Goal: Task Accomplishment & Management: Use online tool/utility

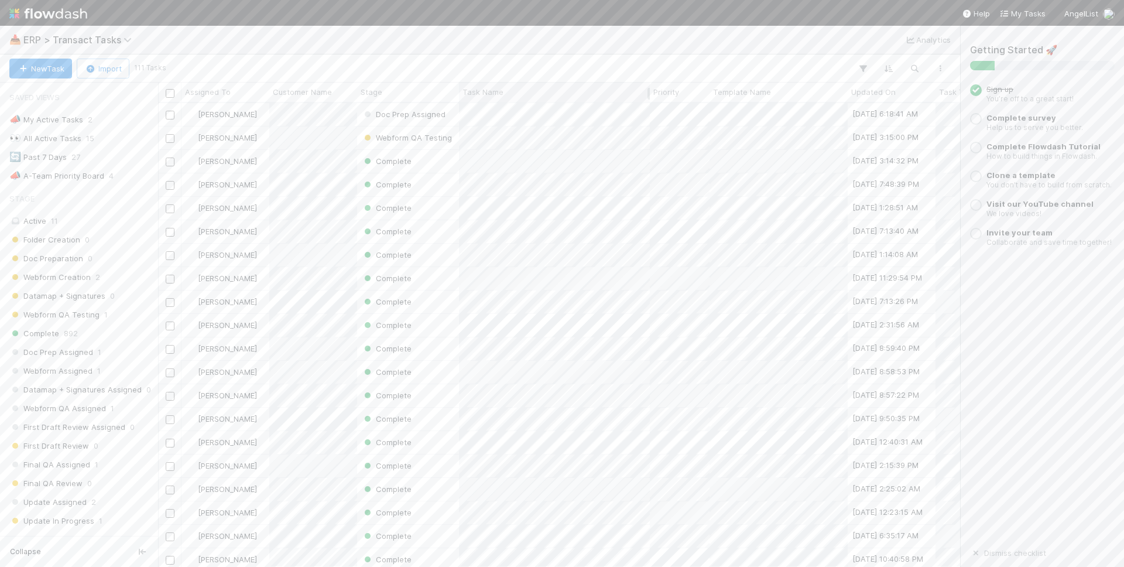
scroll to position [464, 802]
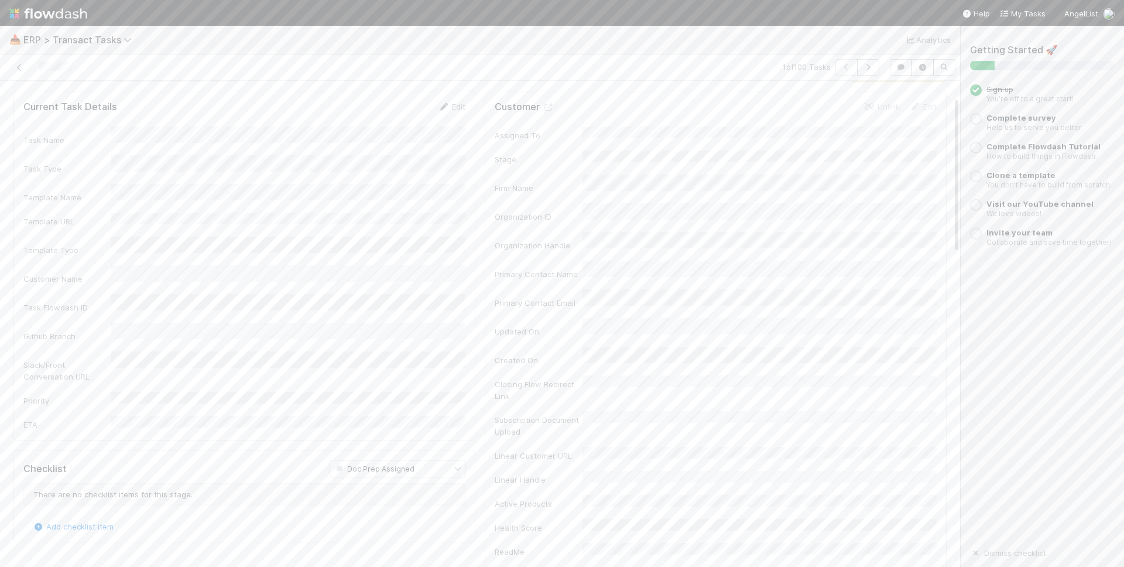
scroll to position [196, 0]
click at [20, 69] on icon at bounding box center [19, 68] width 12 height 8
click at [20, 70] on icon at bounding box center [19, 68] width 12 height 8
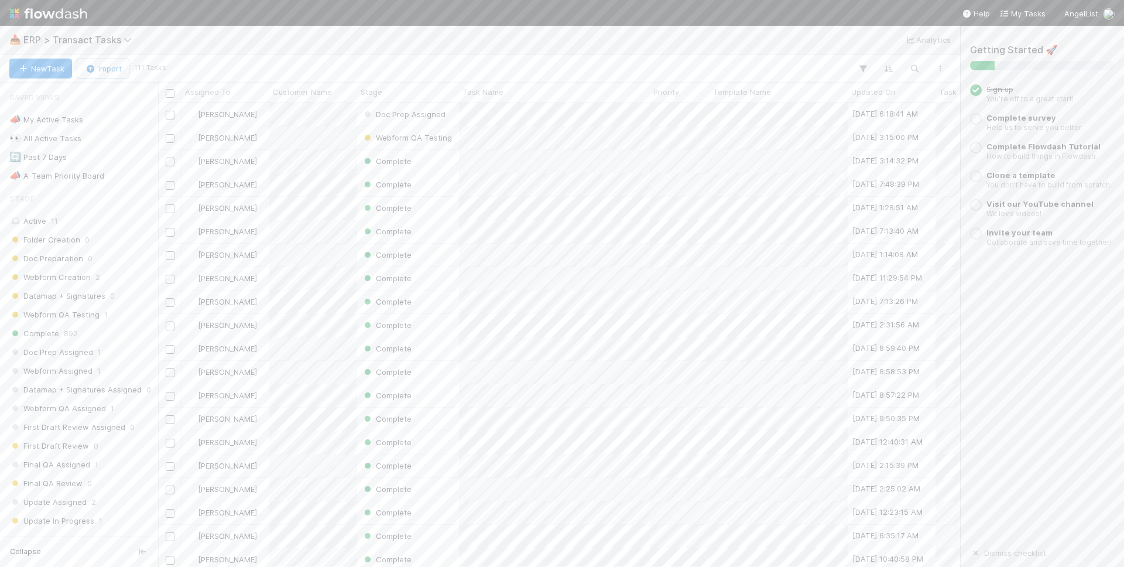
scroll to position [464, 802]
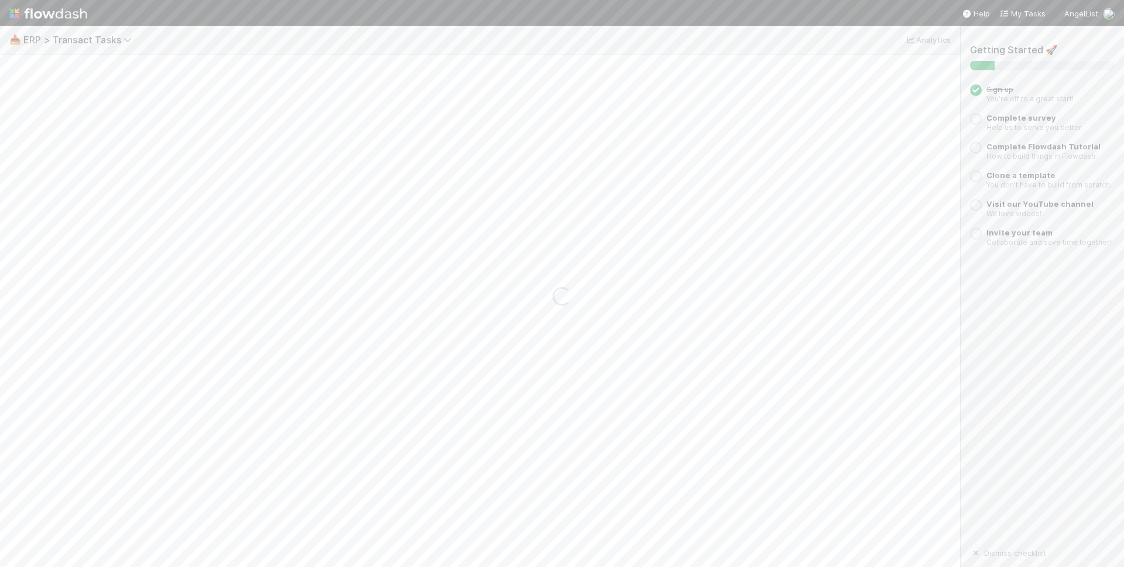
click at [613, 142] on div "Loading..." at bounding box center [562, 296] width 1124 height 541
click at [20, 71] on link at bounding box center [19, 67] width 12 height 12
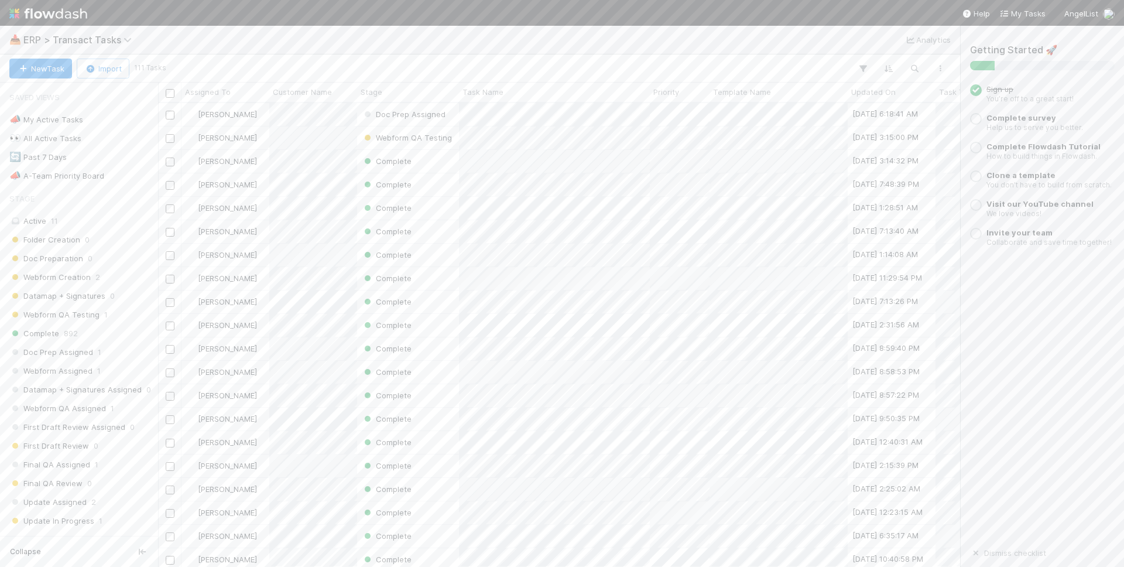
scroll to position [464, 802]
